Goal: Task Accomplishment & Management: Complete application form

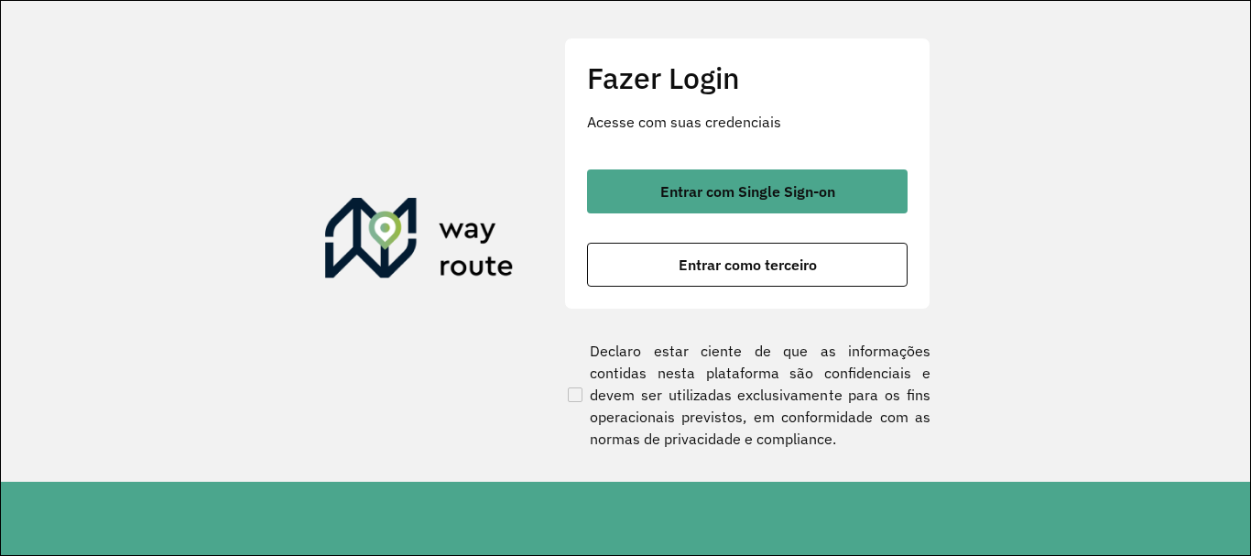
click at [799, 217] on div "Entrar com Single Sign-on Entrar como terceiro" at bounding box center [747, 227] width 320 height 117
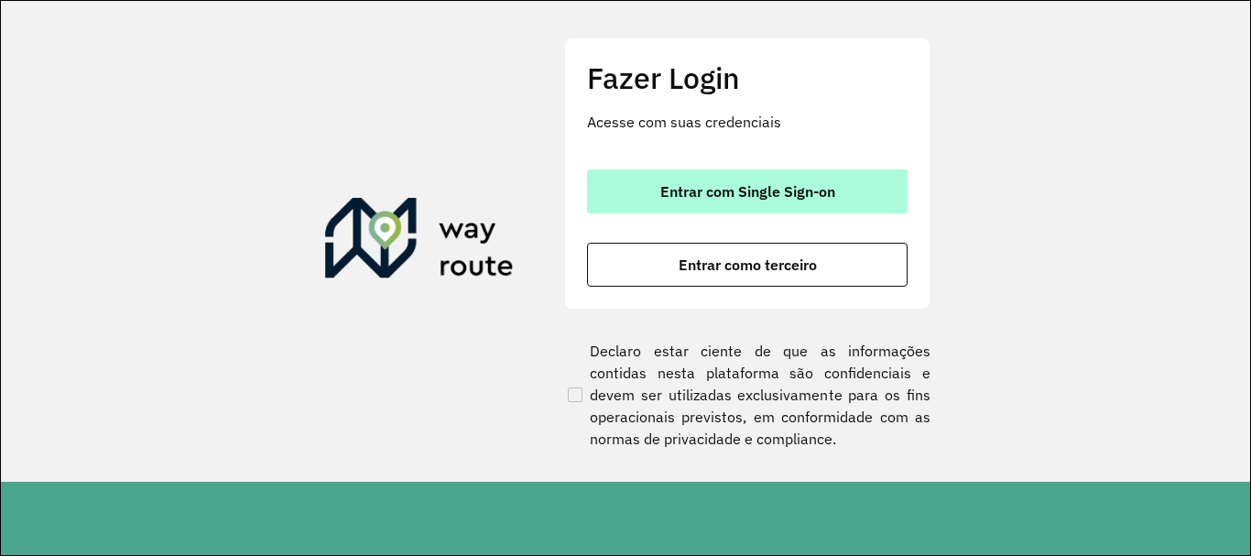
click at [801, 196] on span "Entrar com Single Sign-on" at bounding box center [747, 191] width 175 height 15
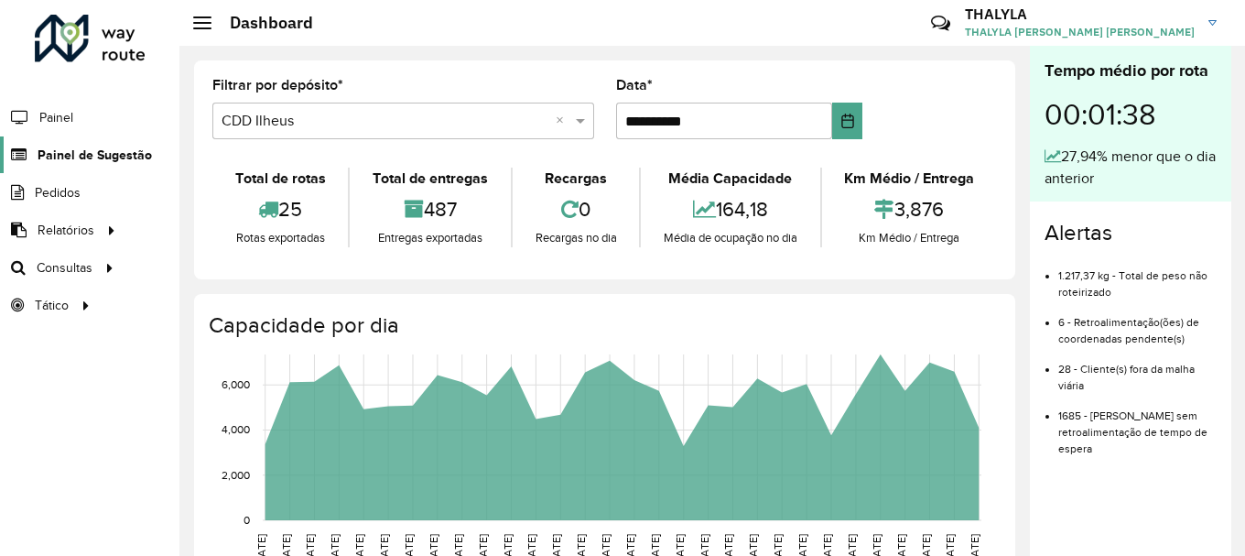
drag, startPoint x: 101, startPoint y: 147, endPoint x: 614, endPoint y: 147, distance: 513.7
click at [101, 147] on span "Painel de Sugestão" at bounding box center [92, 155] width 109 height 19
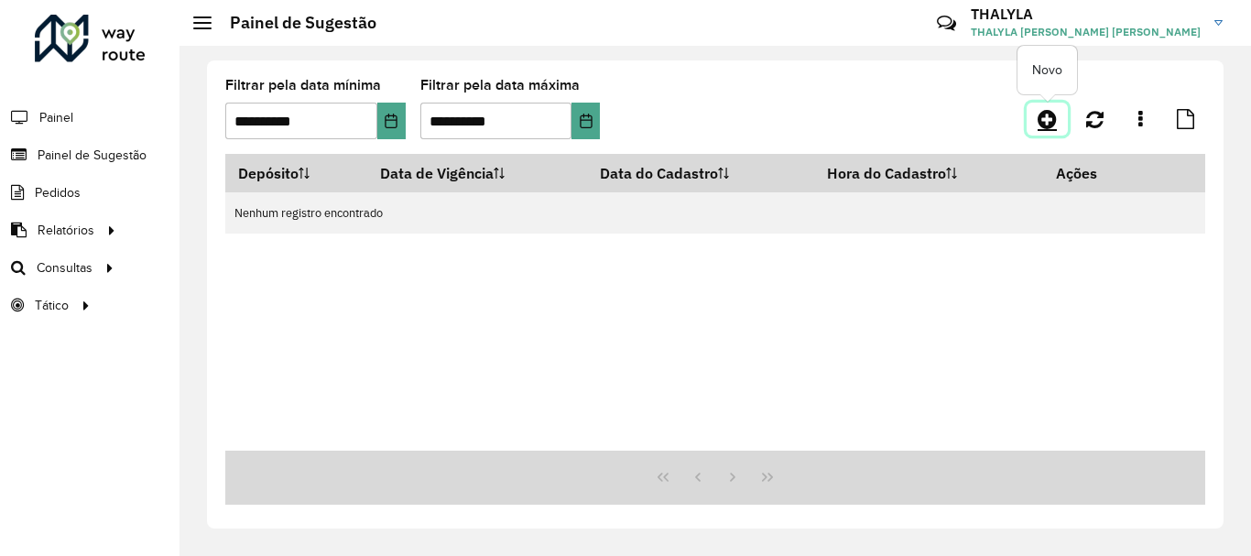
click at [1055, 125] on icon at bounding box center [1046, 119] width 19 height 22
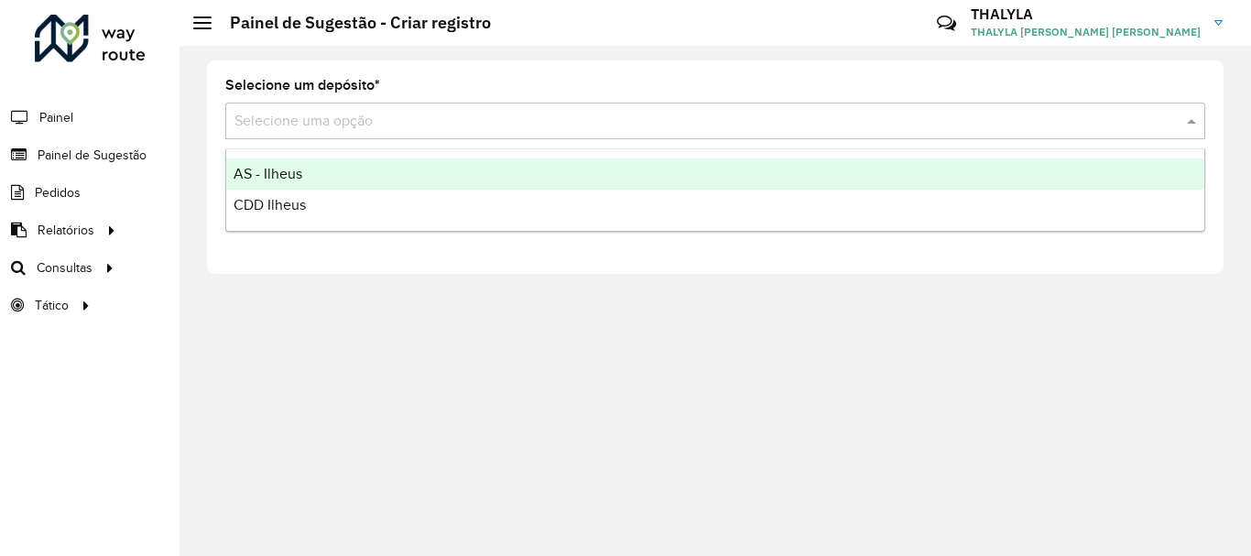
click at [483, 134] on div "Selecione uma opção" at bounding box center [715, 121] width 980 height 37
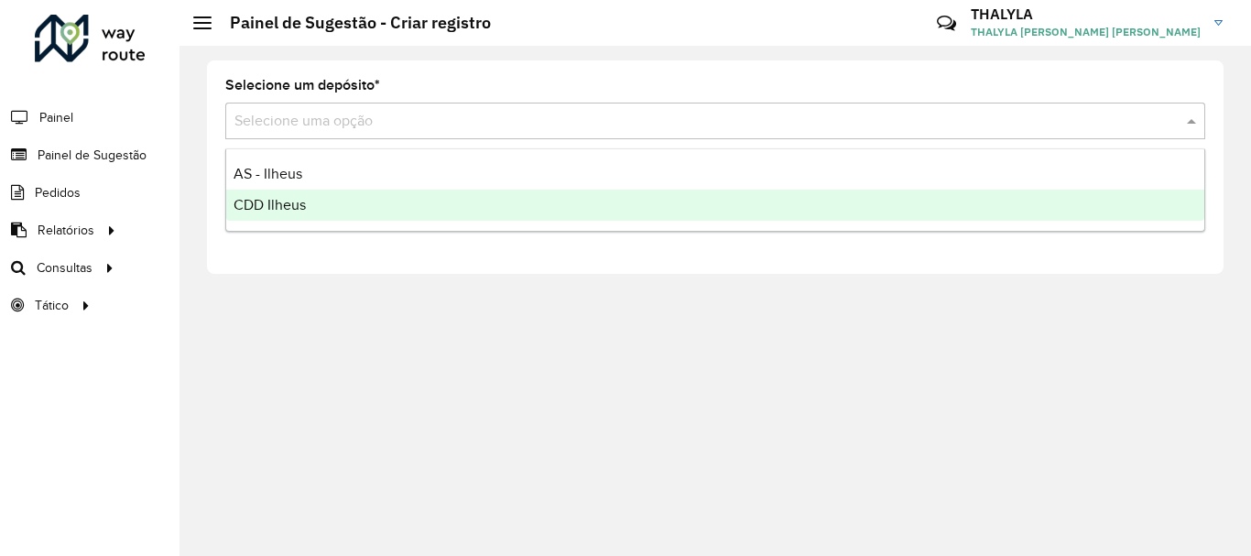
click at [298, 209] on span "CDD Ilheus" at bounding box center [269, 205] width 72 height 16
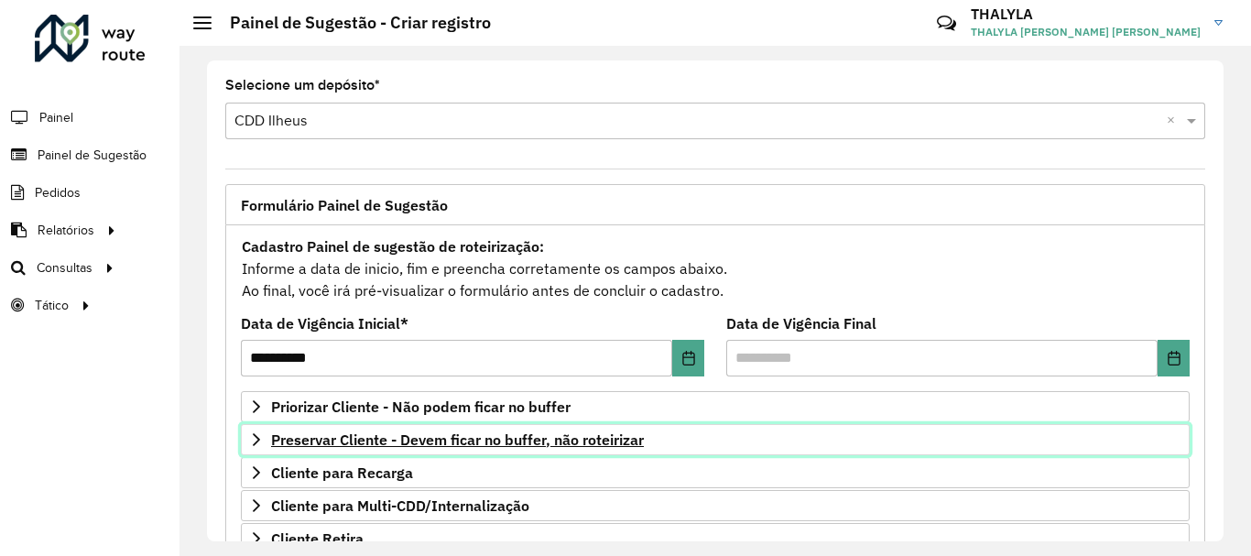
click at [446, 443] on span "Preservar Cliente - Devem ficar no buffer, não roteirizar" at bounding box center [457, 439] width 373 height 15
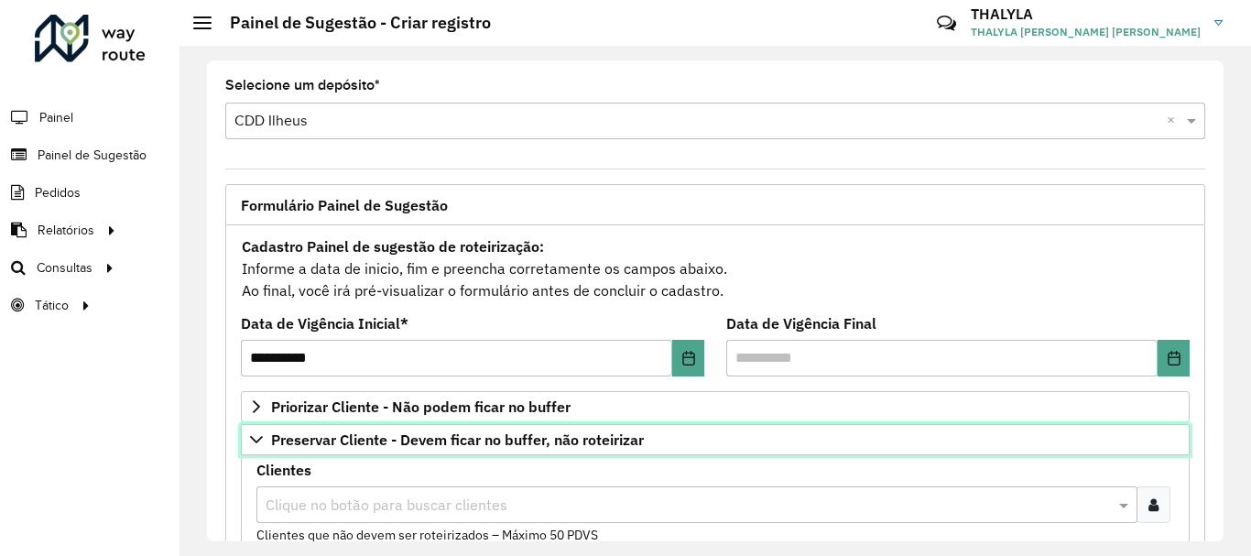
scroll to position [92, 0]
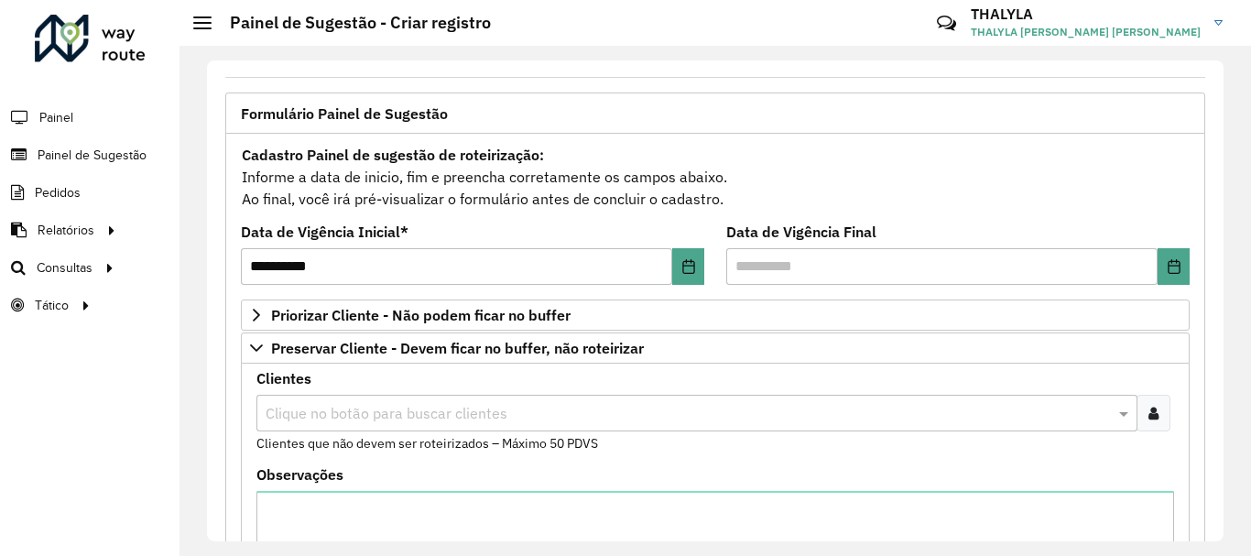
click at [396, 423] on input "text" at bounding box center [687, 414] width 853 height 22
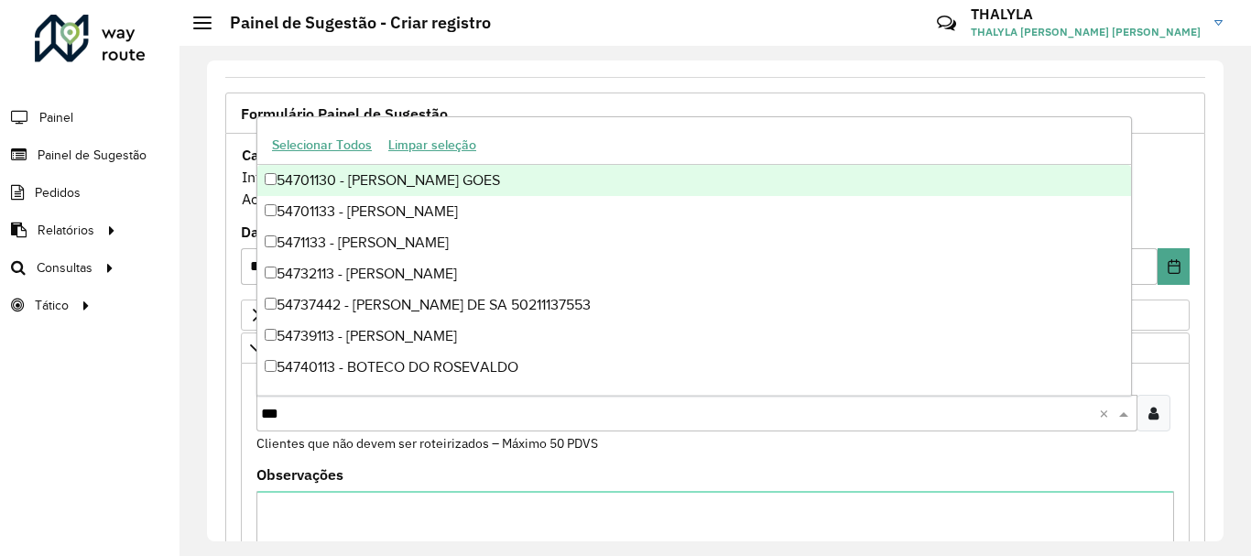
type input "****"
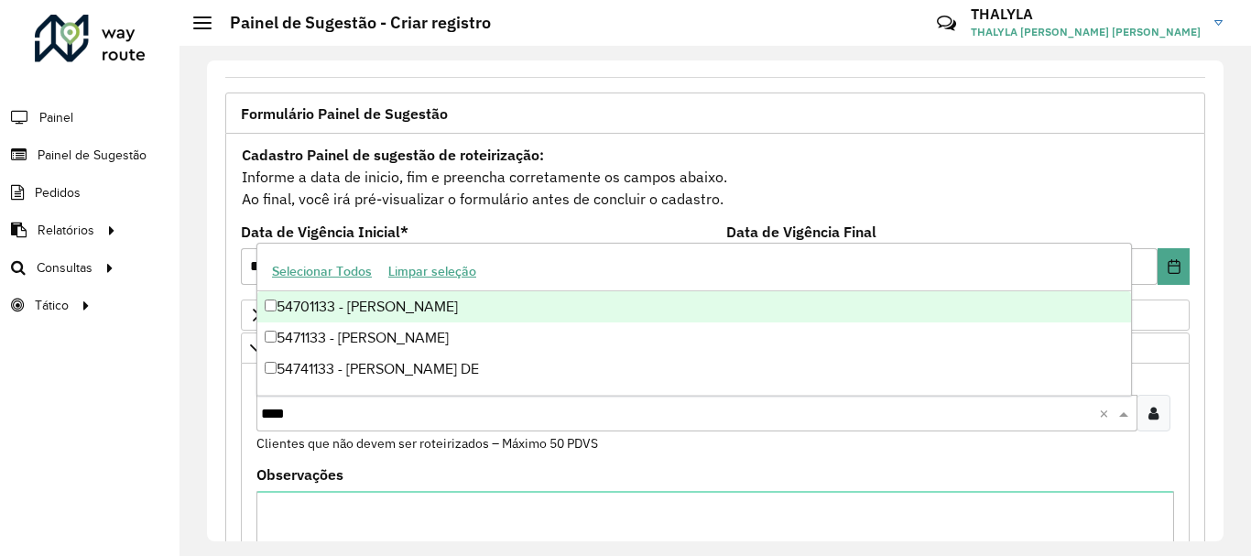
click at [386, 312] on div "54701133 - FELISBERTO SANTIAGO" at bounding box center [694, 306] width 874 height 31
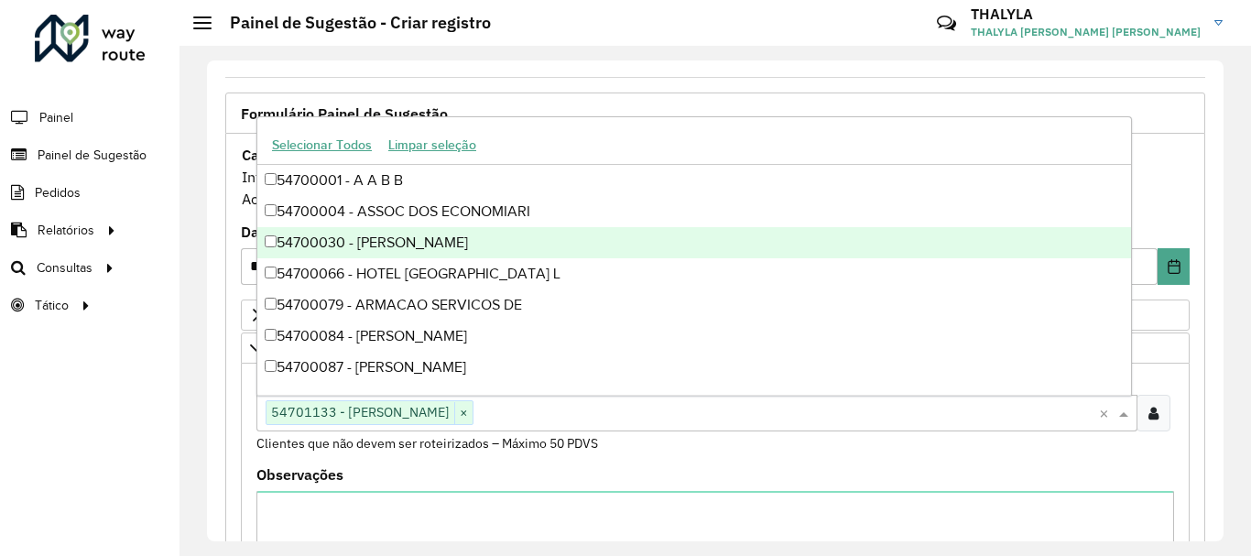
click at [1155, 189] on div "Cadastro Painel de sugestão de roteirização: Informe a data de inicio, fim e pr…" at bounding box center [715, 177] width 949 height 68
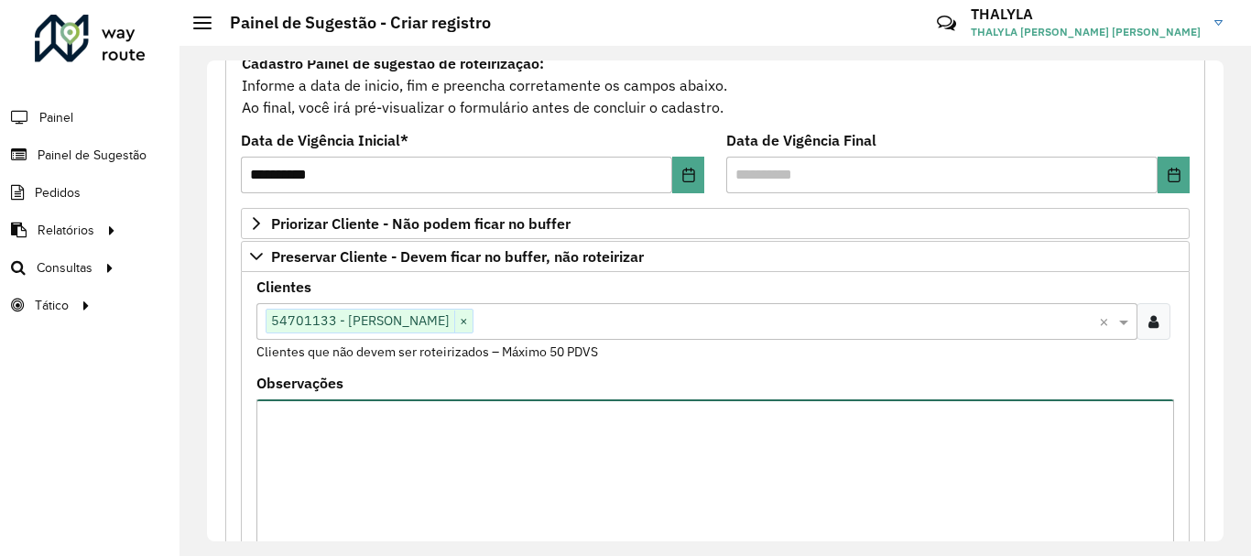
type textarea "*"
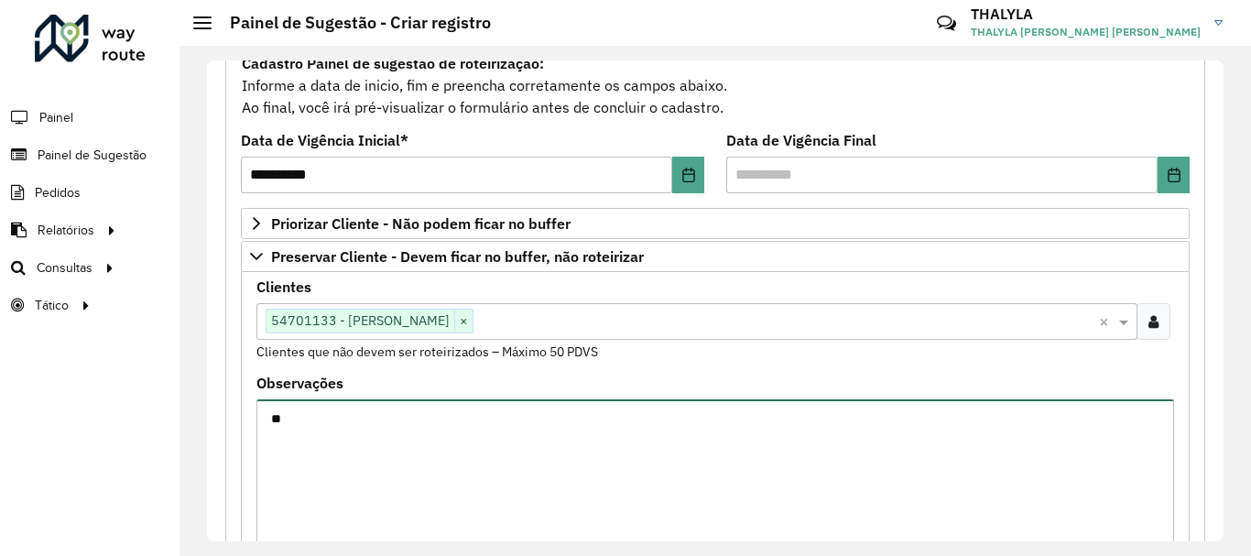
type textarea "*"
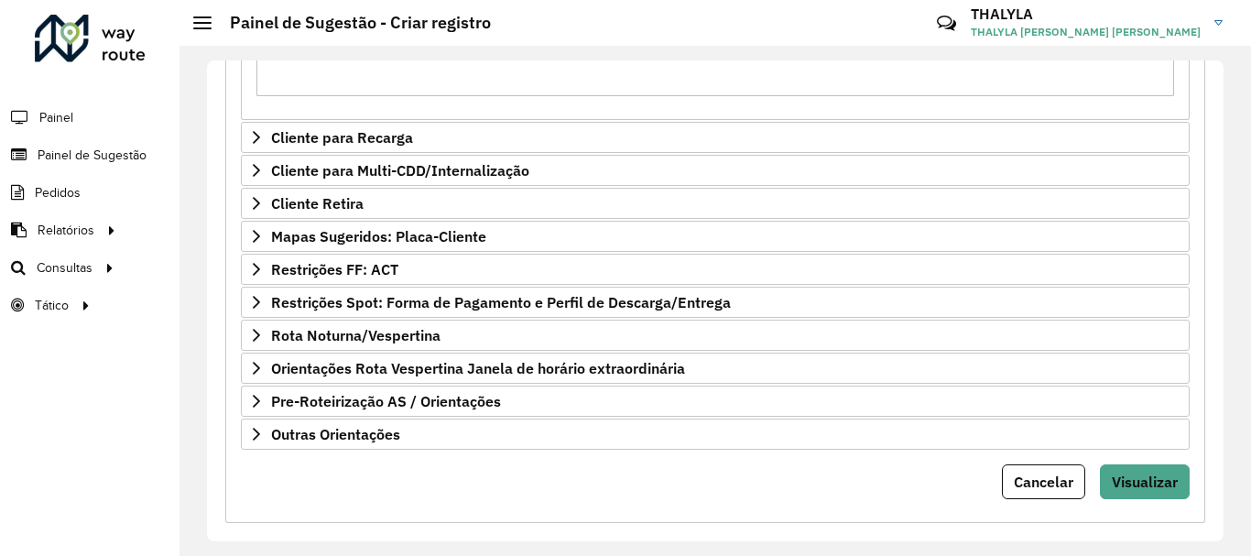
scroll to position [663, 0]
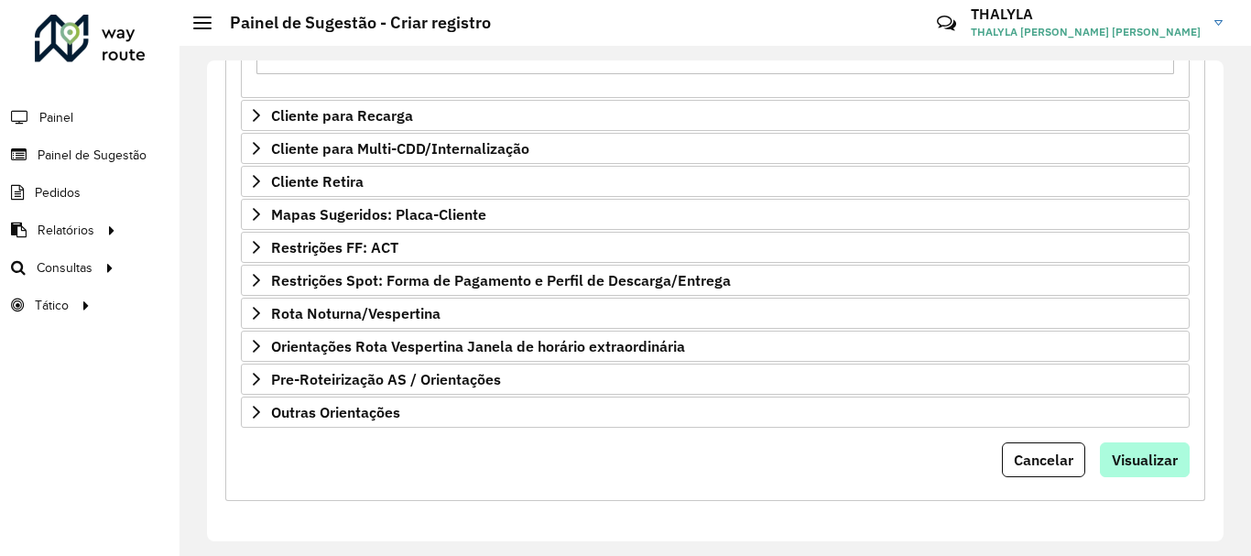
type textarea "**********"
click at [1138, 454] on span "Visualizar" at bounding box center [1145, 460] width 66 height 18
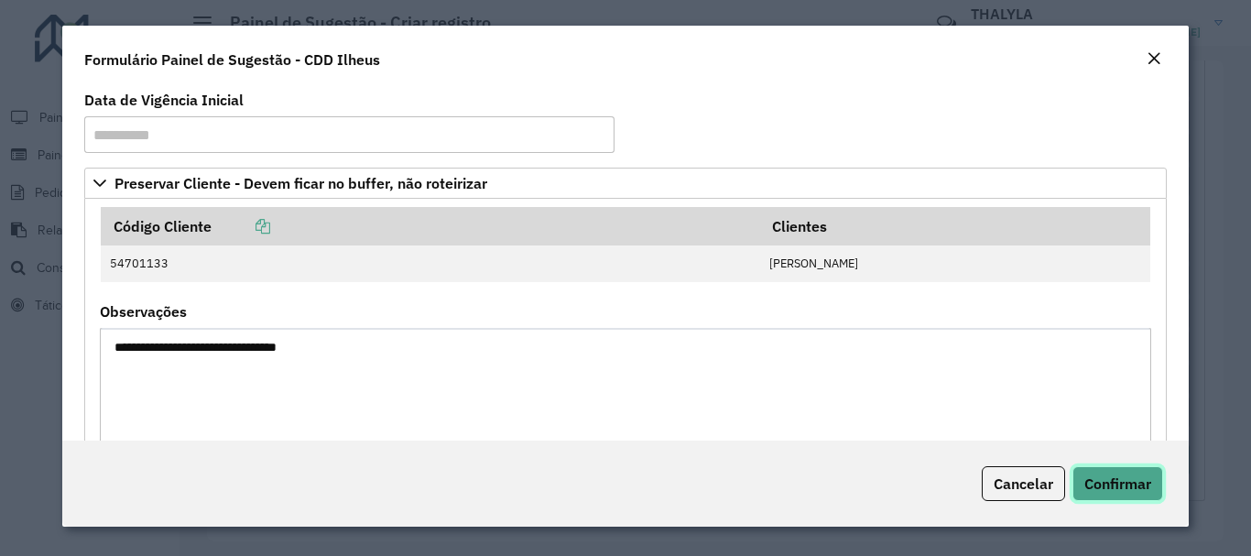
click at [1140, 489] on span "Confirmar" at bounding box center [1117, 483] width 67 height 18
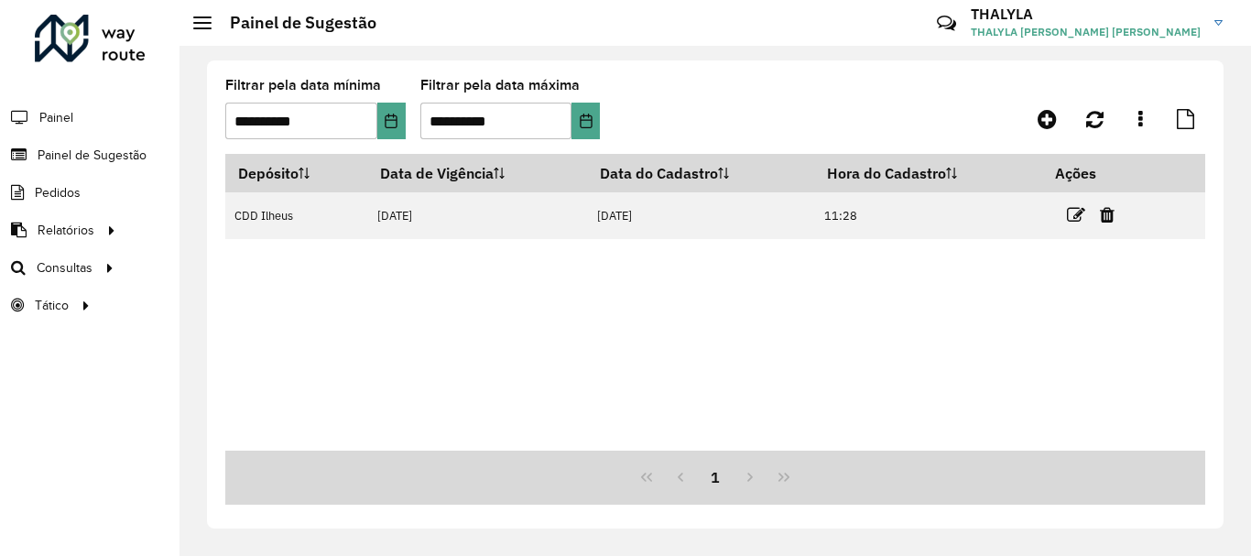
click at [842, 326] on div "Depósito Data de Vigência Data do Cadastro Hora do Cadastro Ações CDD Ilheus 06…" at bounding box center [715, 302] width 980 height 297
